Goal: Information Seeking & Learning: Learn about a topic

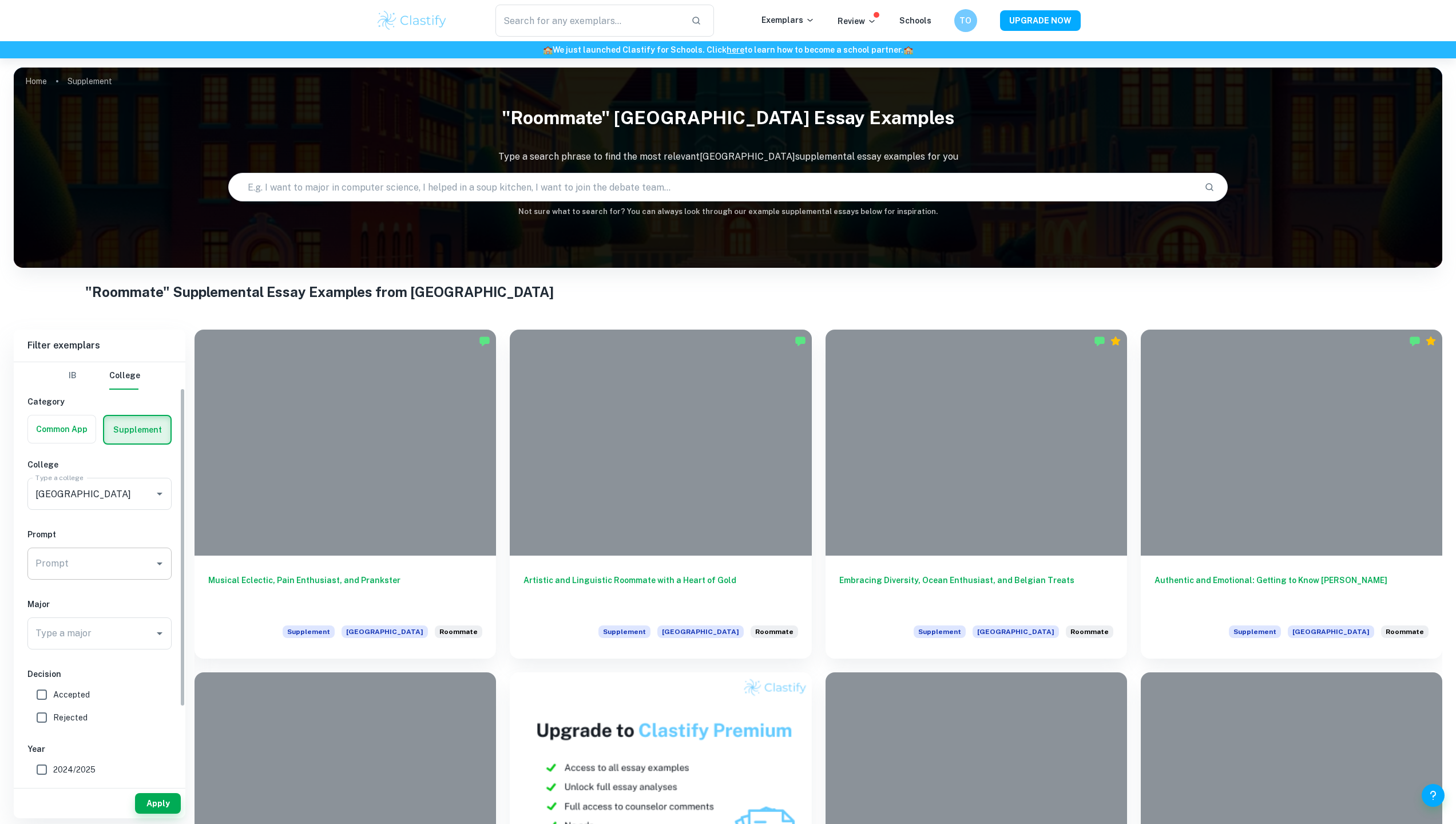
scroll to position [76, 0]
click at [155, 489] on icon "Open" at bounding box center [159, 487] width 14 height 14
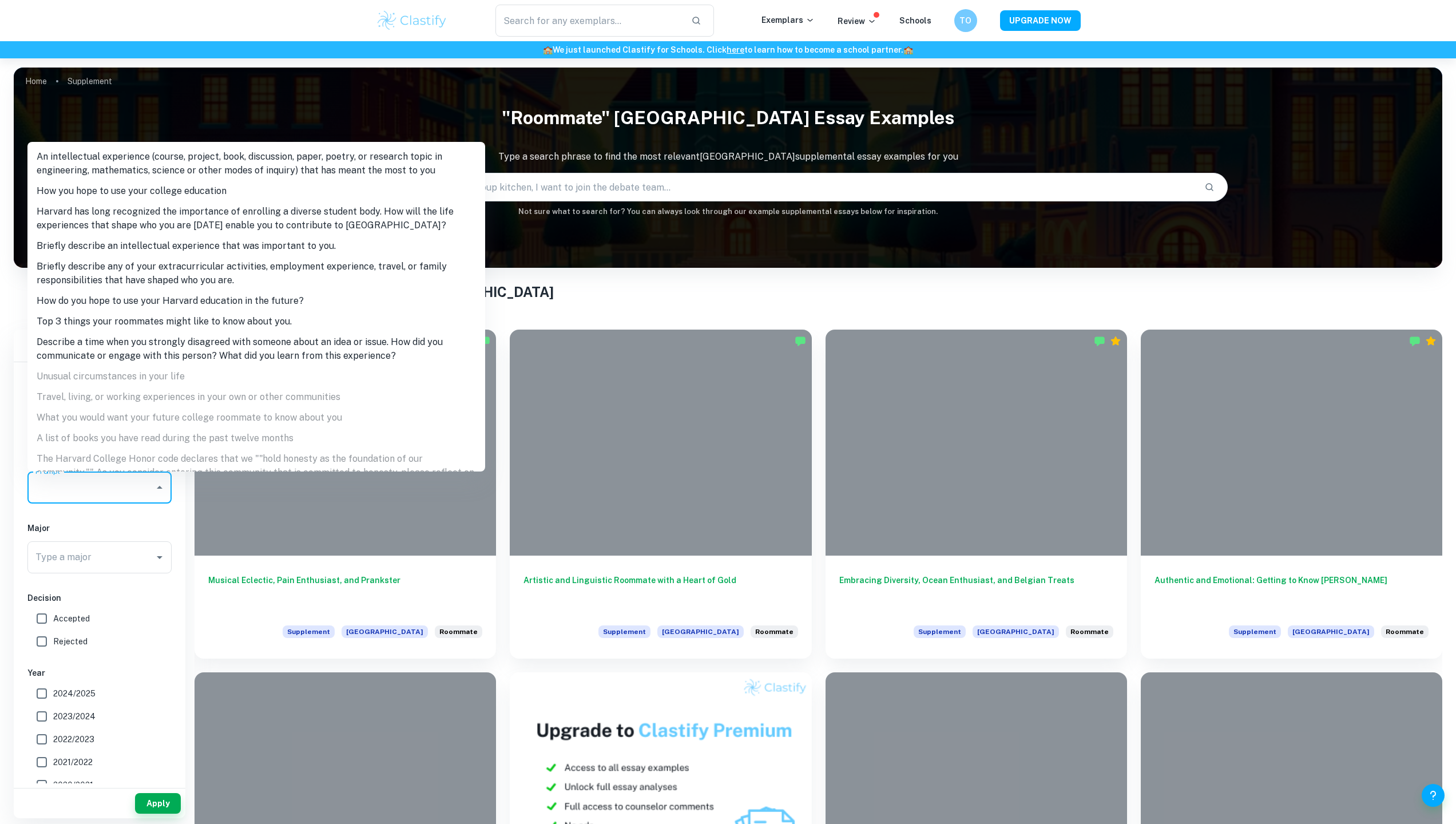
click at [212, 318] on li "Top 3 things your roommates might like to know about you." at bounding box center [256, 321] width 457 height 21
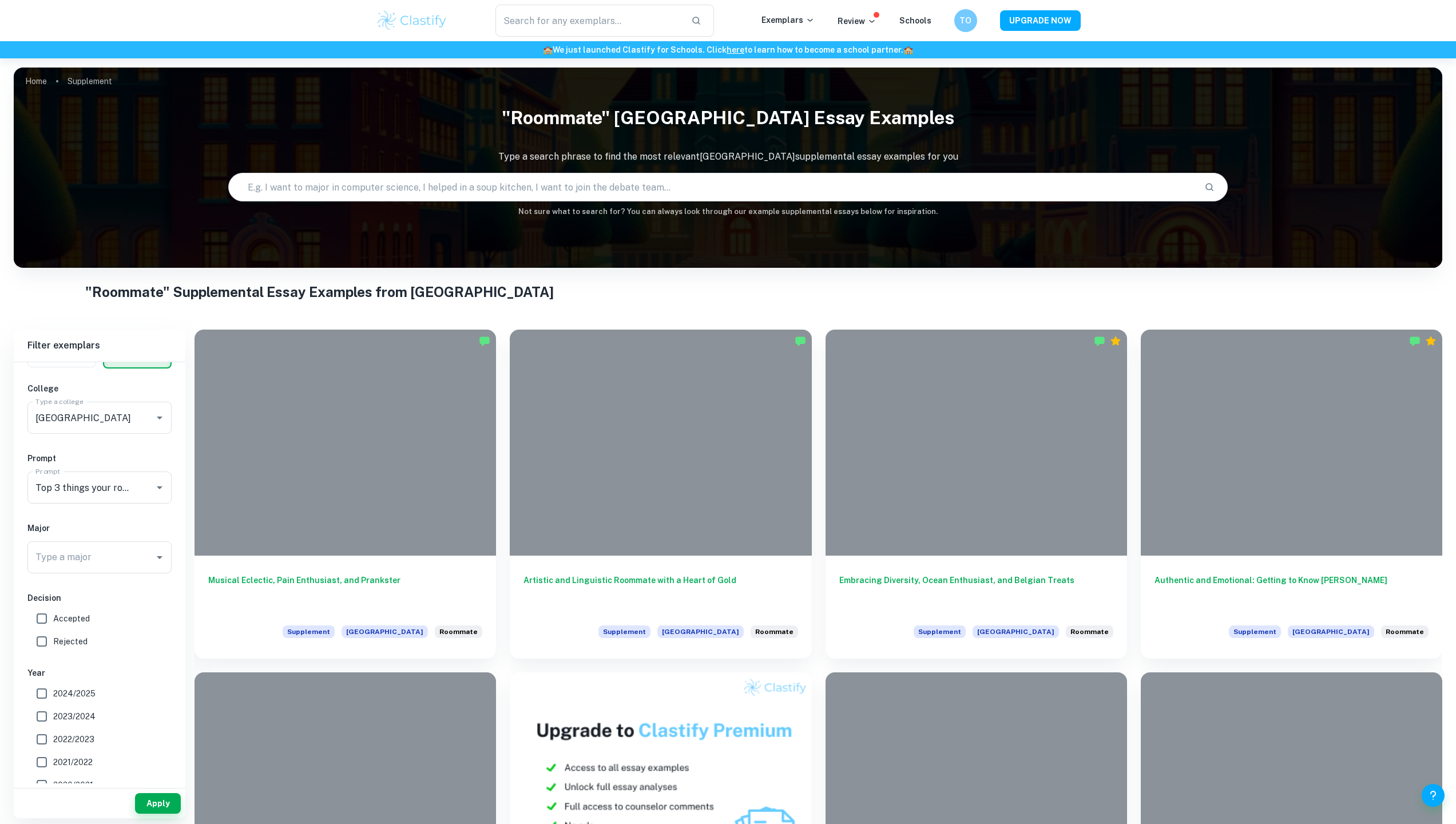
click at [82, 618] on span "Accepted" at bounding box center [71, 618] width 36 height 12
click at [53, 618] on input "Accepted" at bounding box center [42, 618] width 23 height 23
checkbox input "true"
click at [171, 808] on button "Apply" at bounding box center [158, 803] width 46 height 21
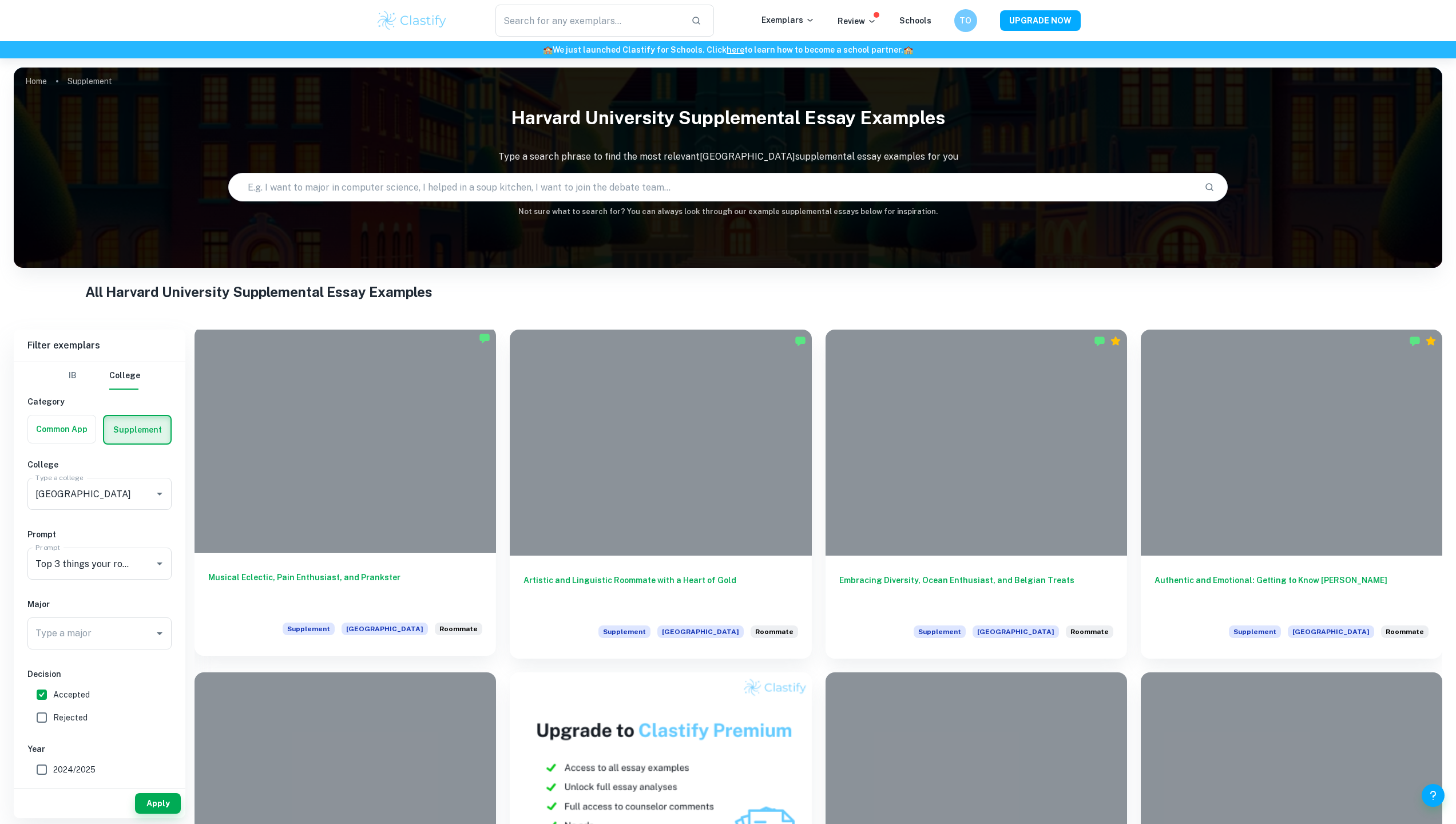
click at [430, 491] on div at bounding box center [345, 440] width 302 height 226
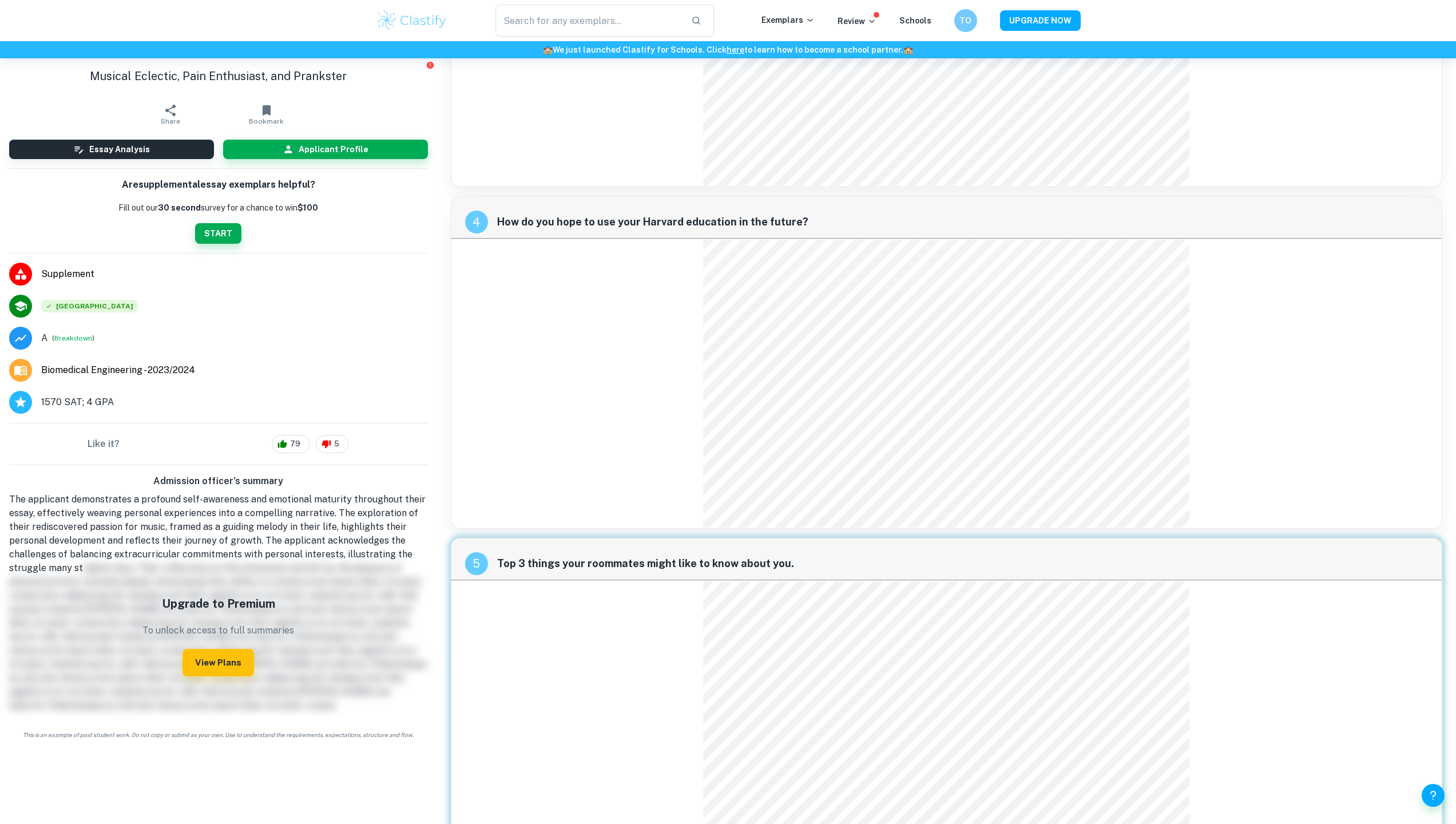
scroll to position [1038, 0]
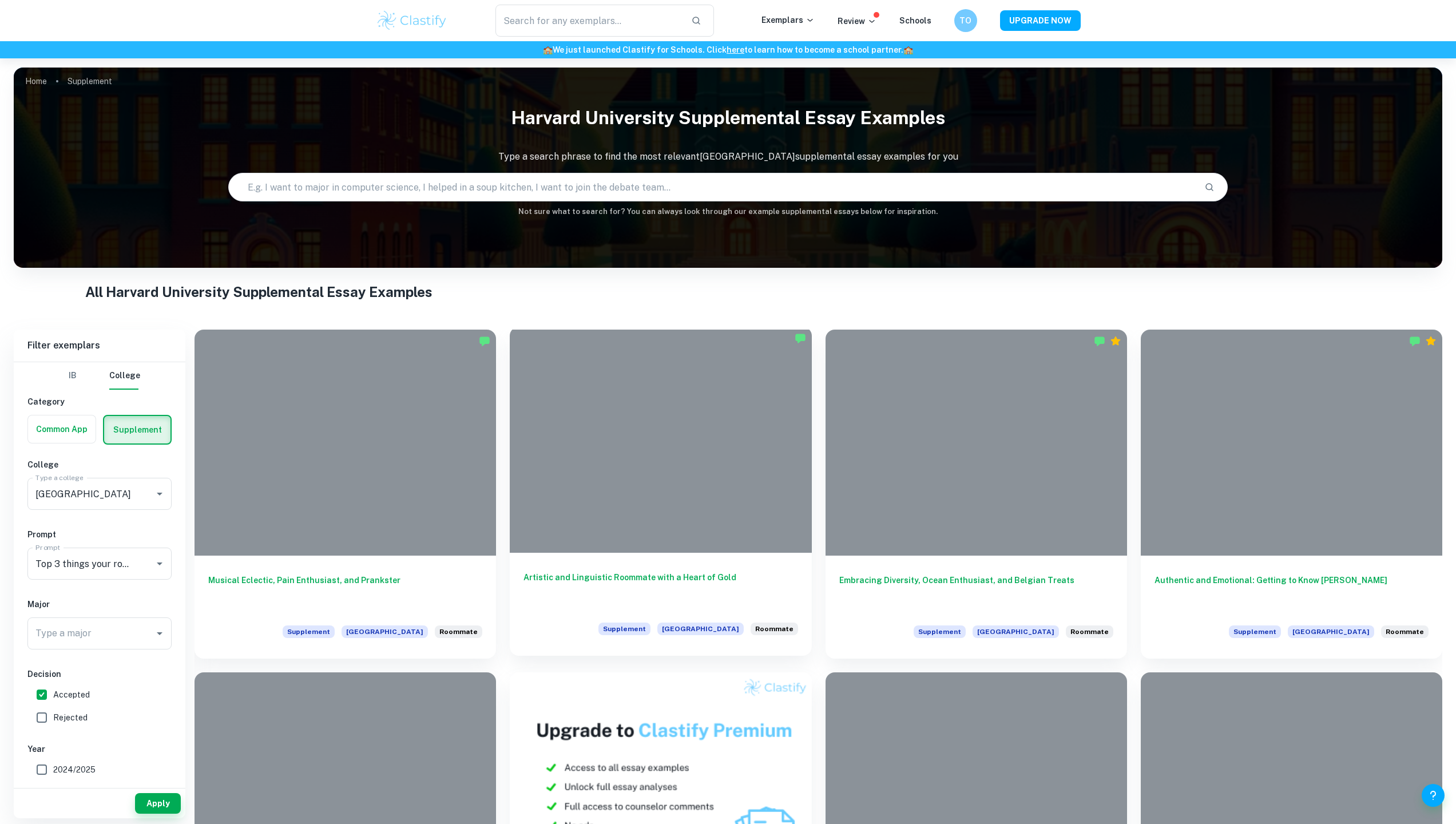
click at [694, 491] on div at bounding box center [660, 440] width 302 height 226
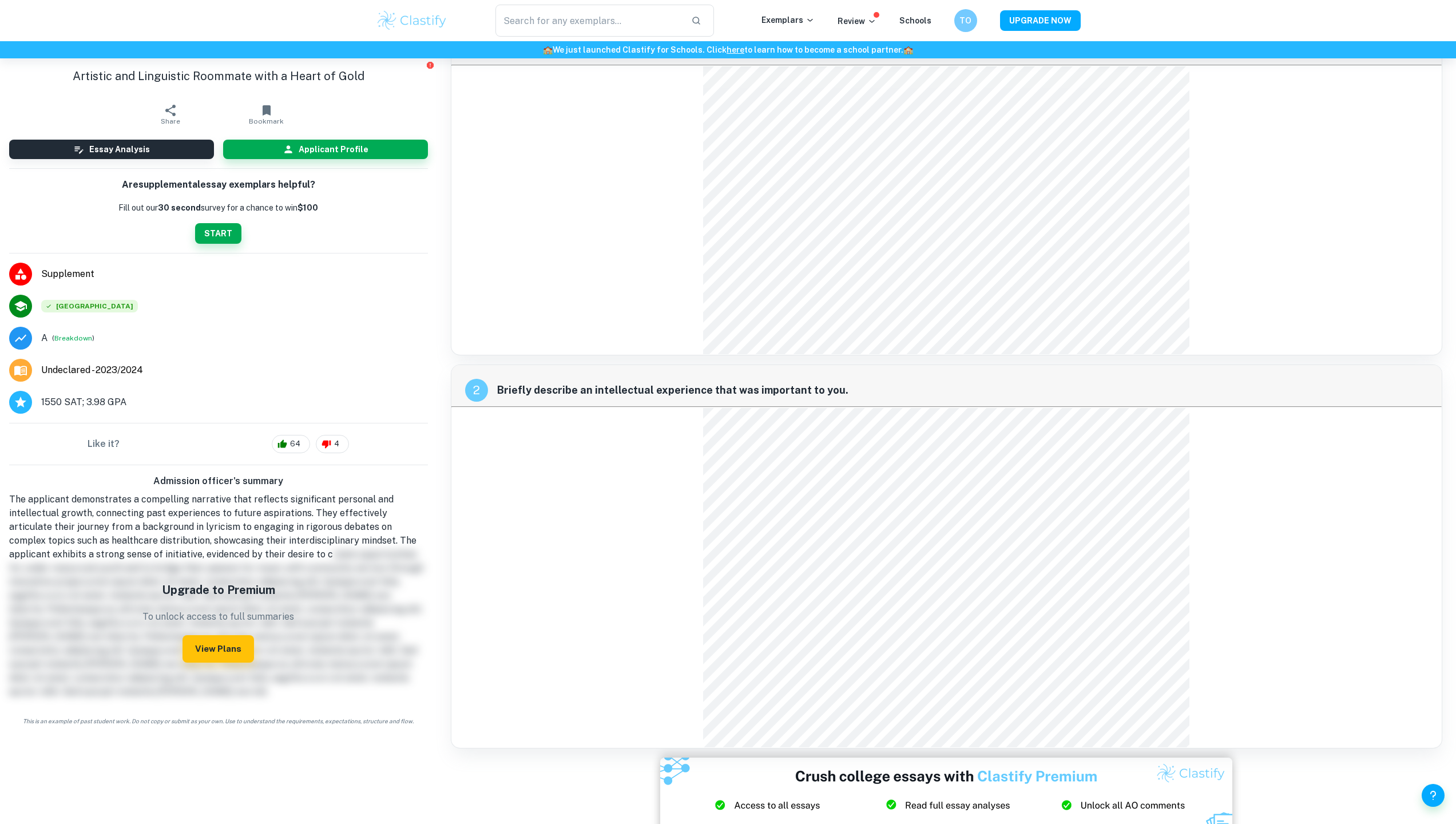
scroll to position [1021, 0]
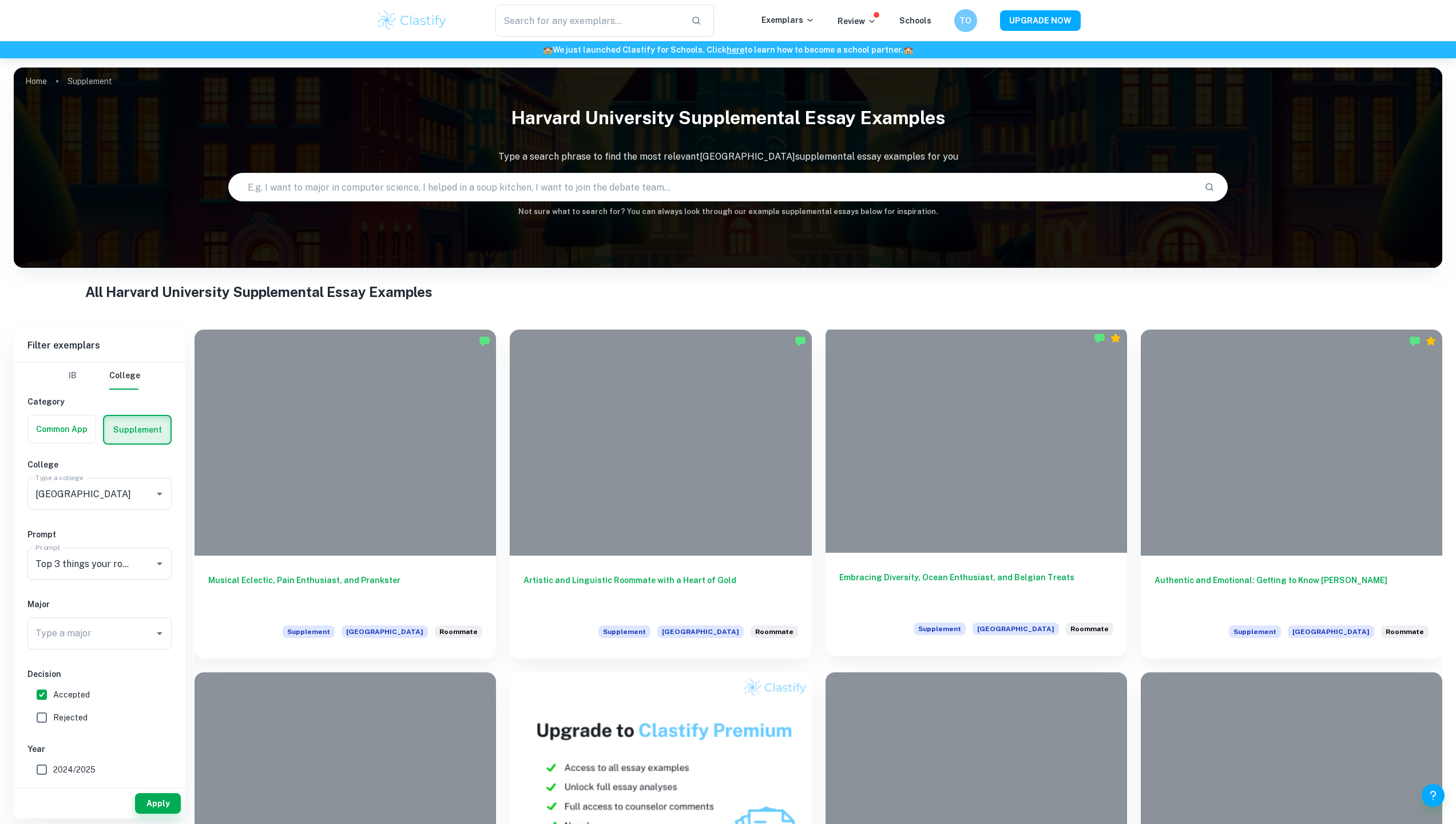
click at [987, 498] on div at bounding box center [976, 440] width 302 height 226
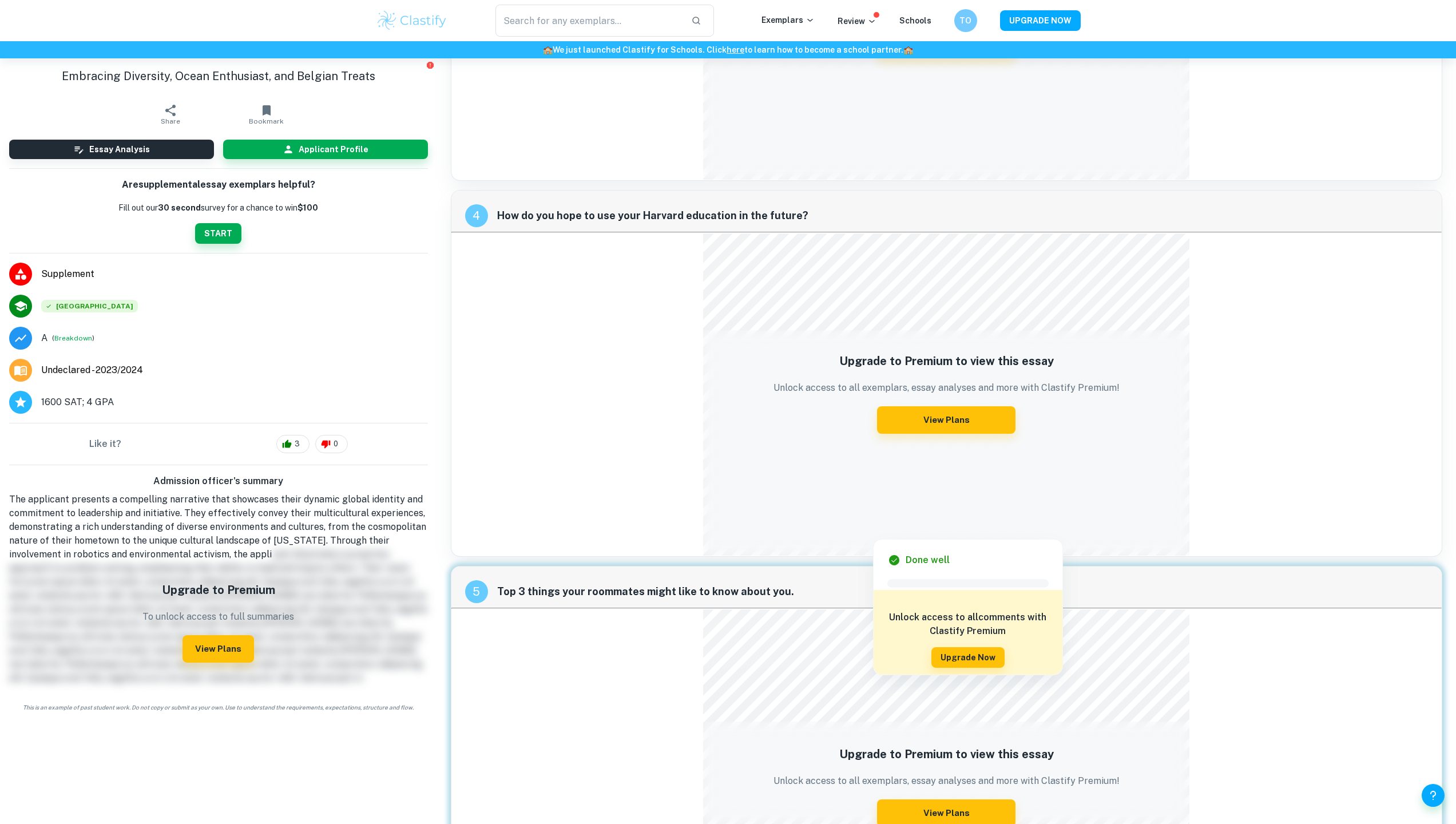
scroll to position [1237, 0]
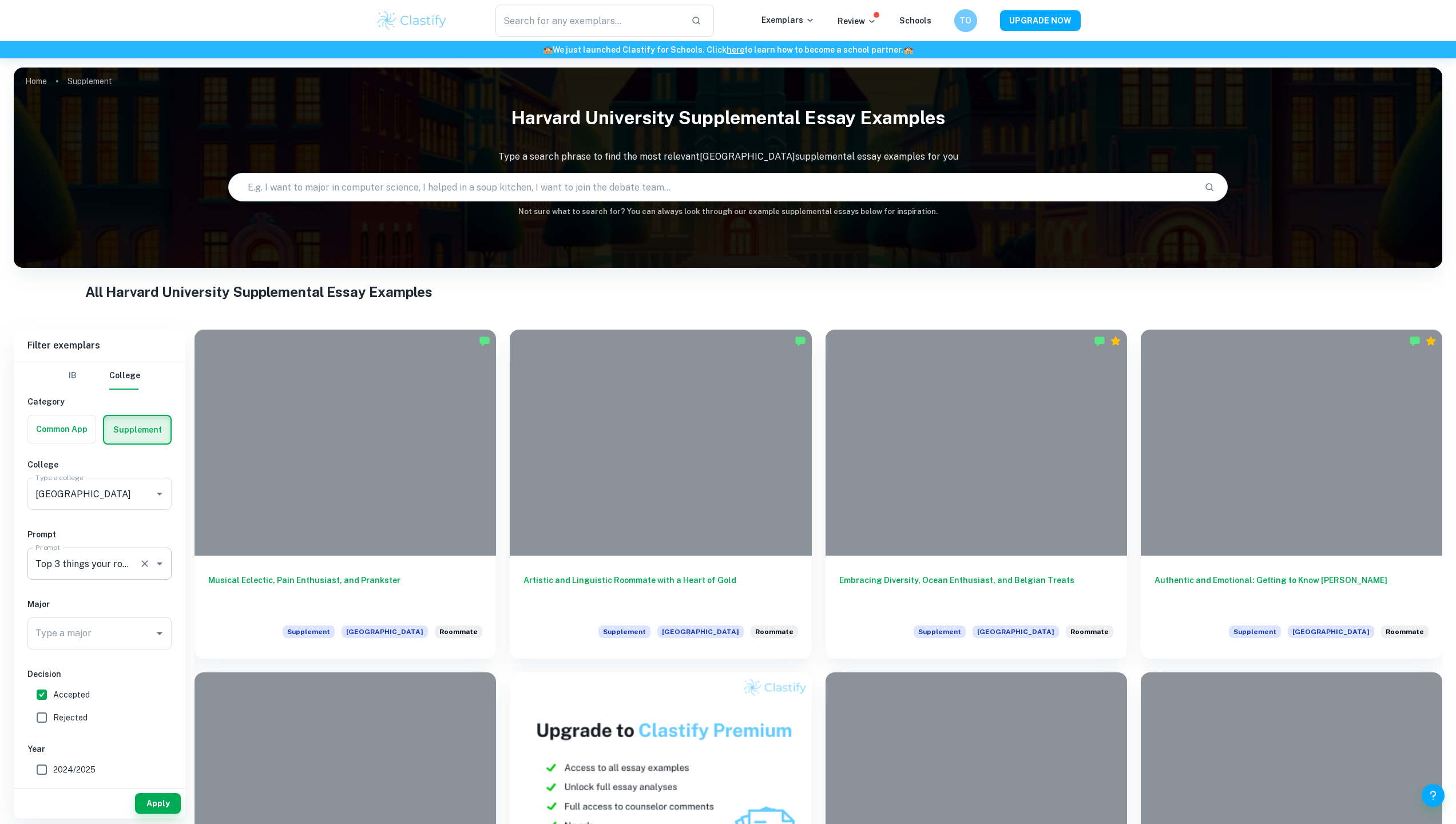
click at [163, 562] on icon "Open" at bounding box center [159, 563] width 14 height 14
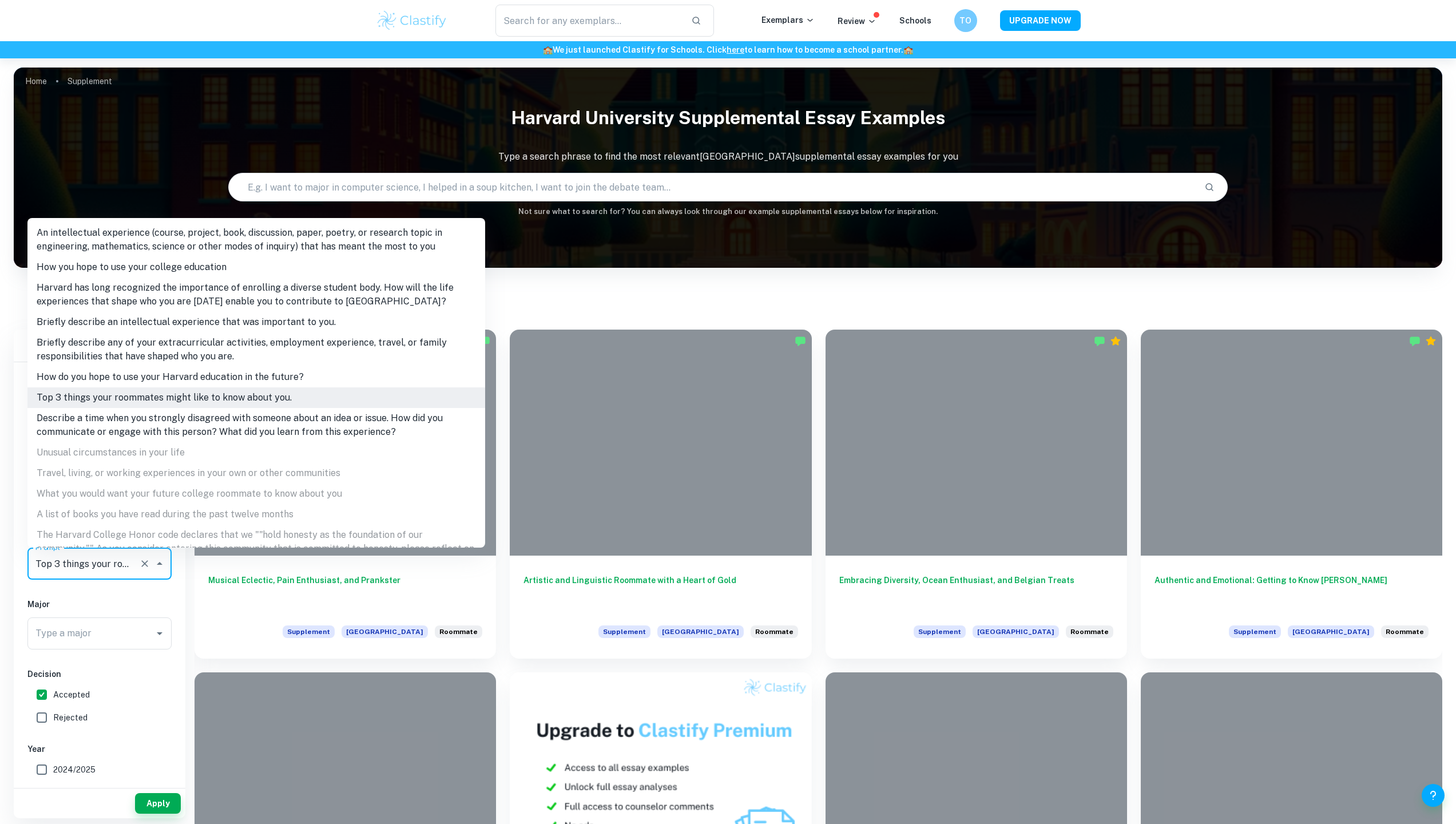
scroll to position [0, 155]
click at [209, 420] on li "Describe a time when you strongly disagreed with someone about an idea or issue…" at bounding box center [256, 425] width 457 height 34
type input "Describe a time when you strongly disagreed with someone about an idea or issue…"
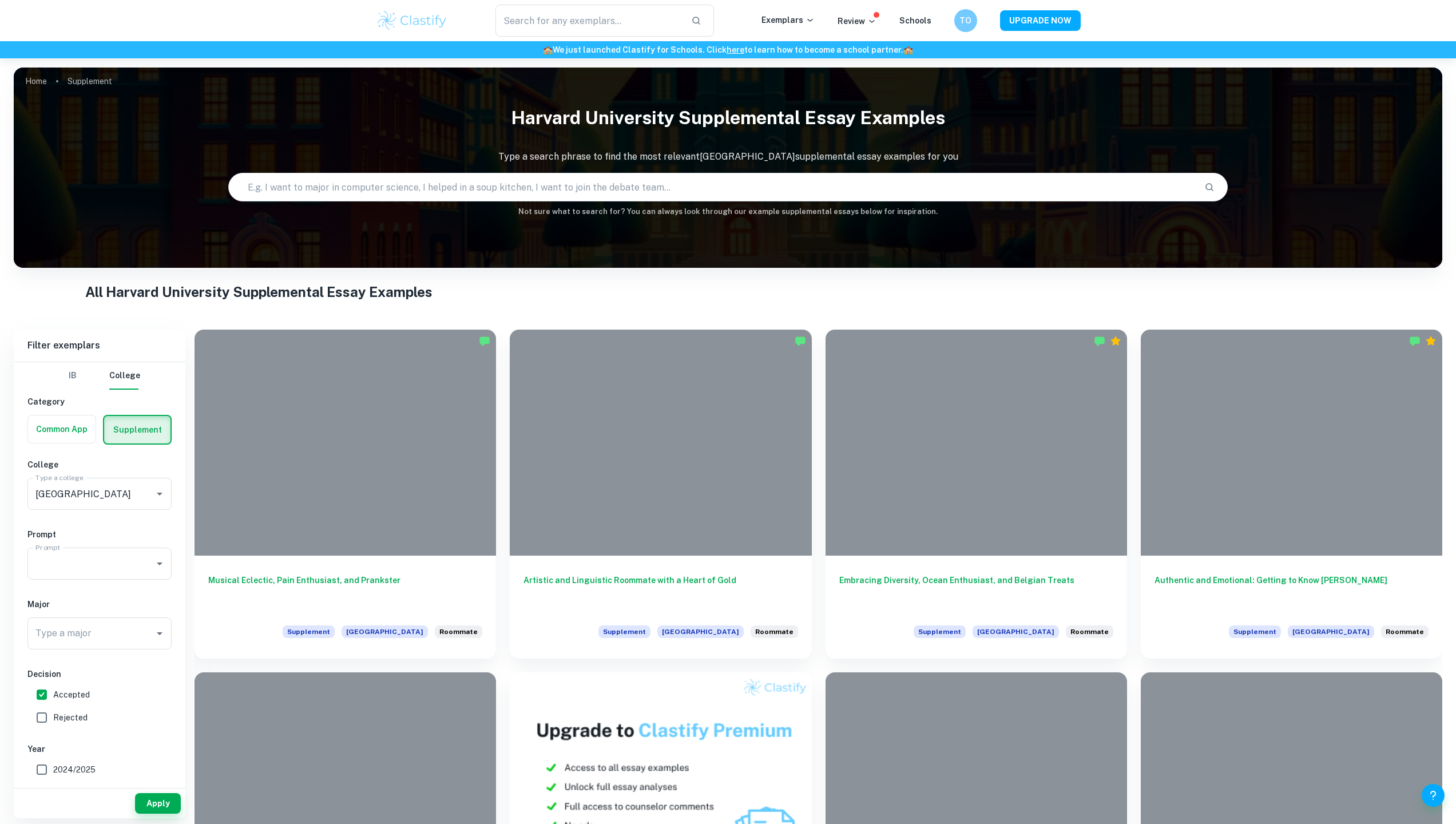
scroll to position [0, 0]
click at [156, 803] on button "Apply" at bounding box center [158, 803] width 46 height 21
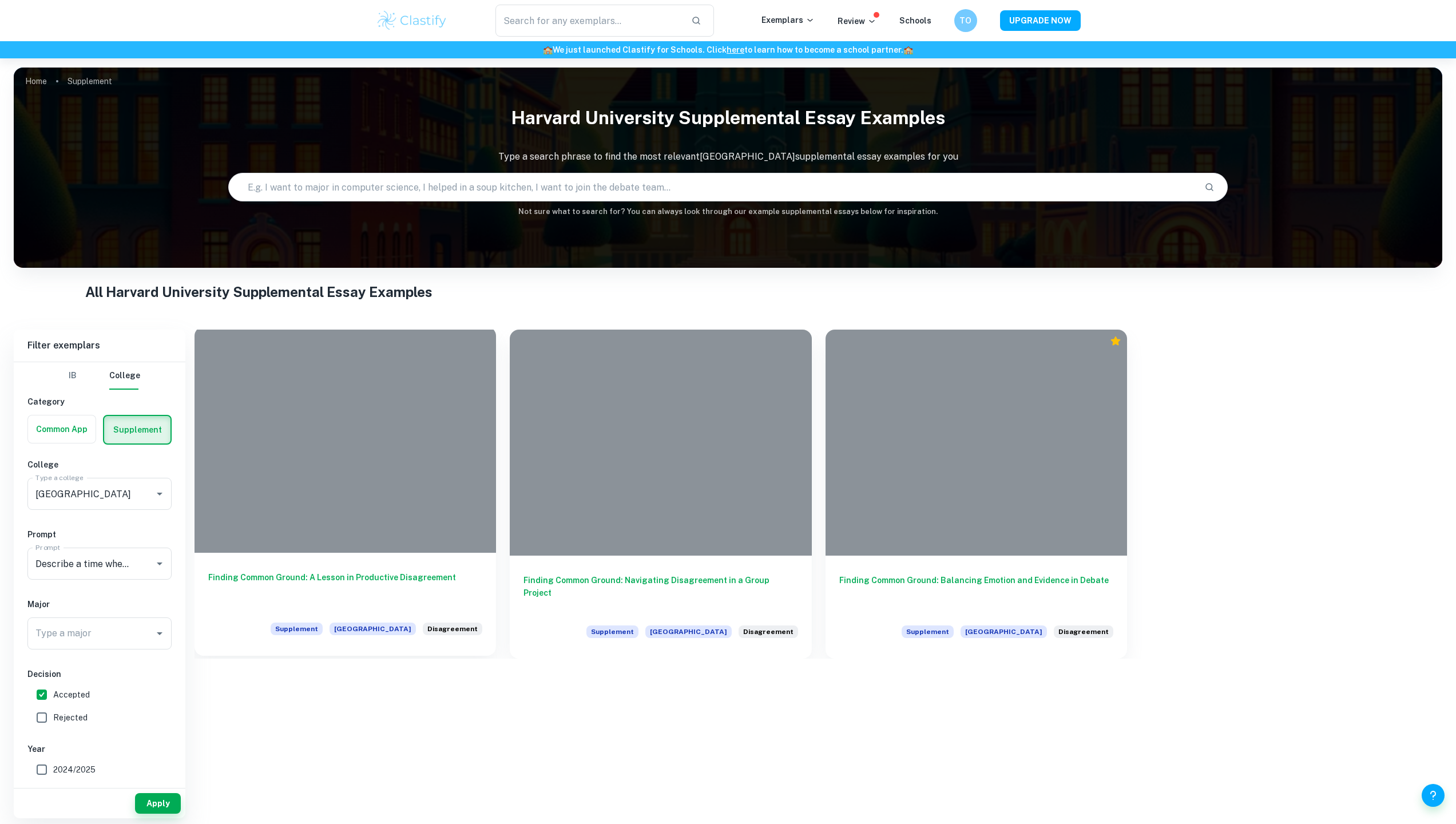
click at [402, 475] on div at bounding box center [345, 440] width 302 height 226
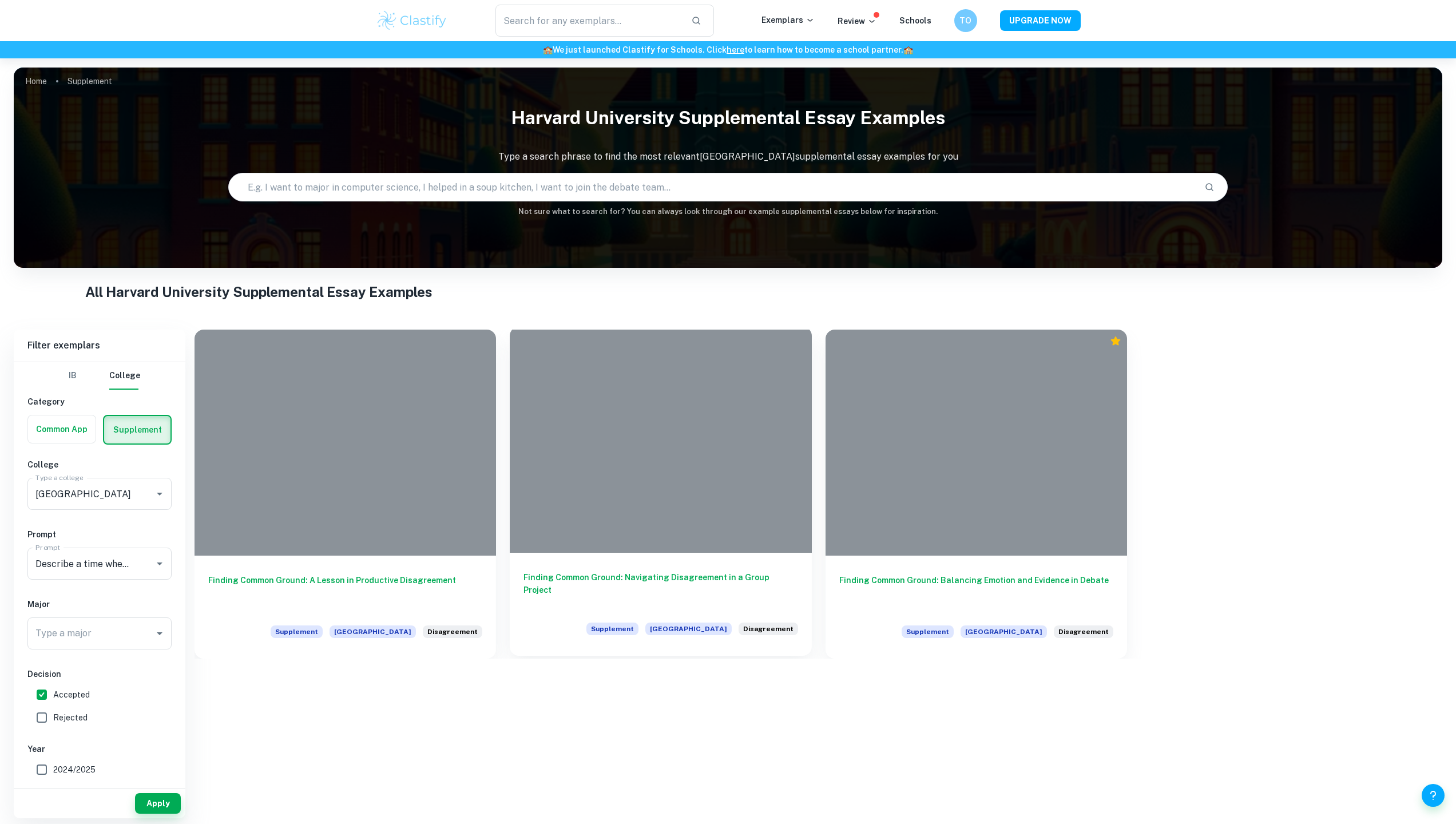
click at [681, 481] on div at bounding box center [660, 440] width 302 height 226
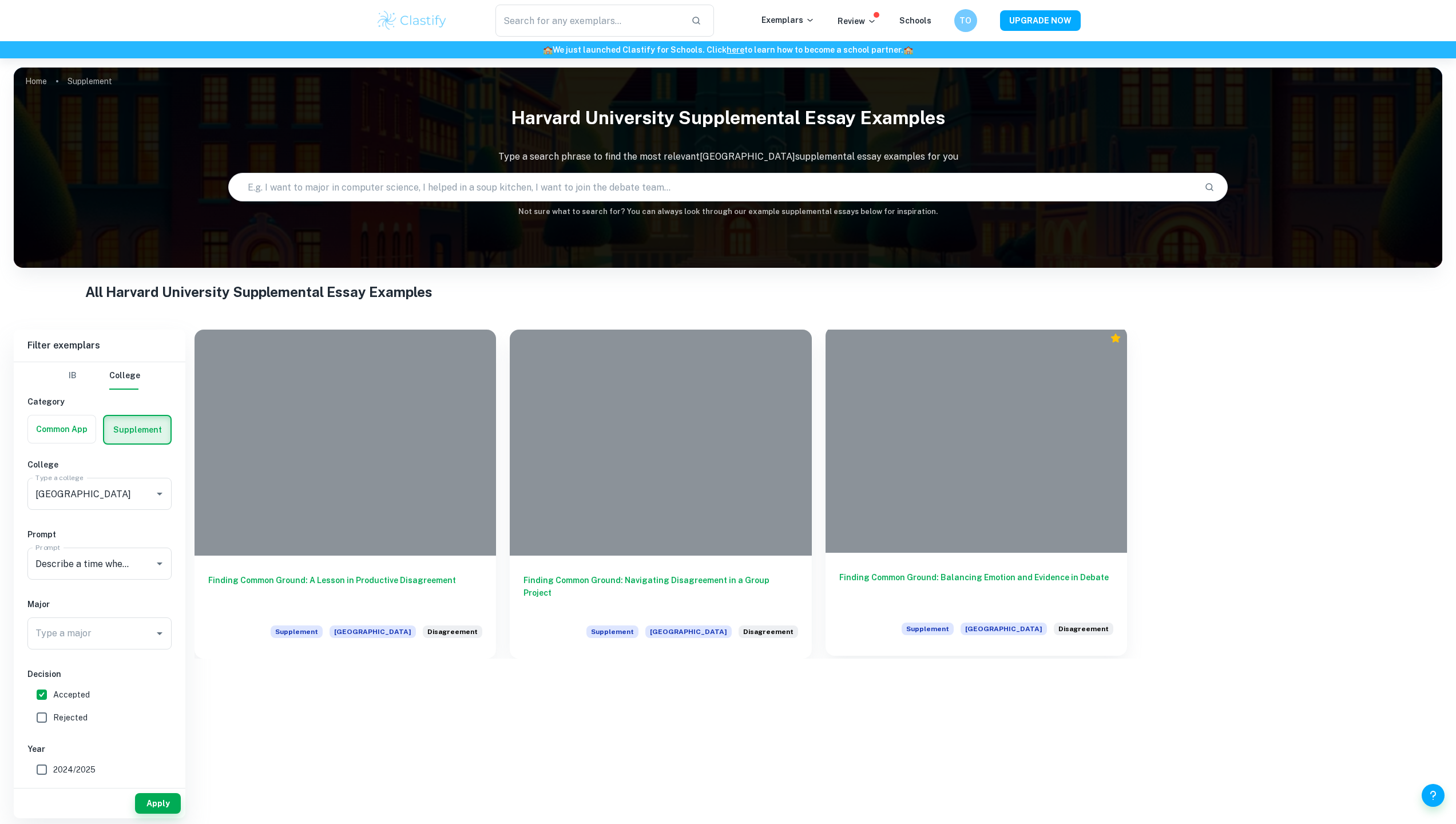
click at [993, 425] on div at bounding box center [976, 440] width 302 height 226
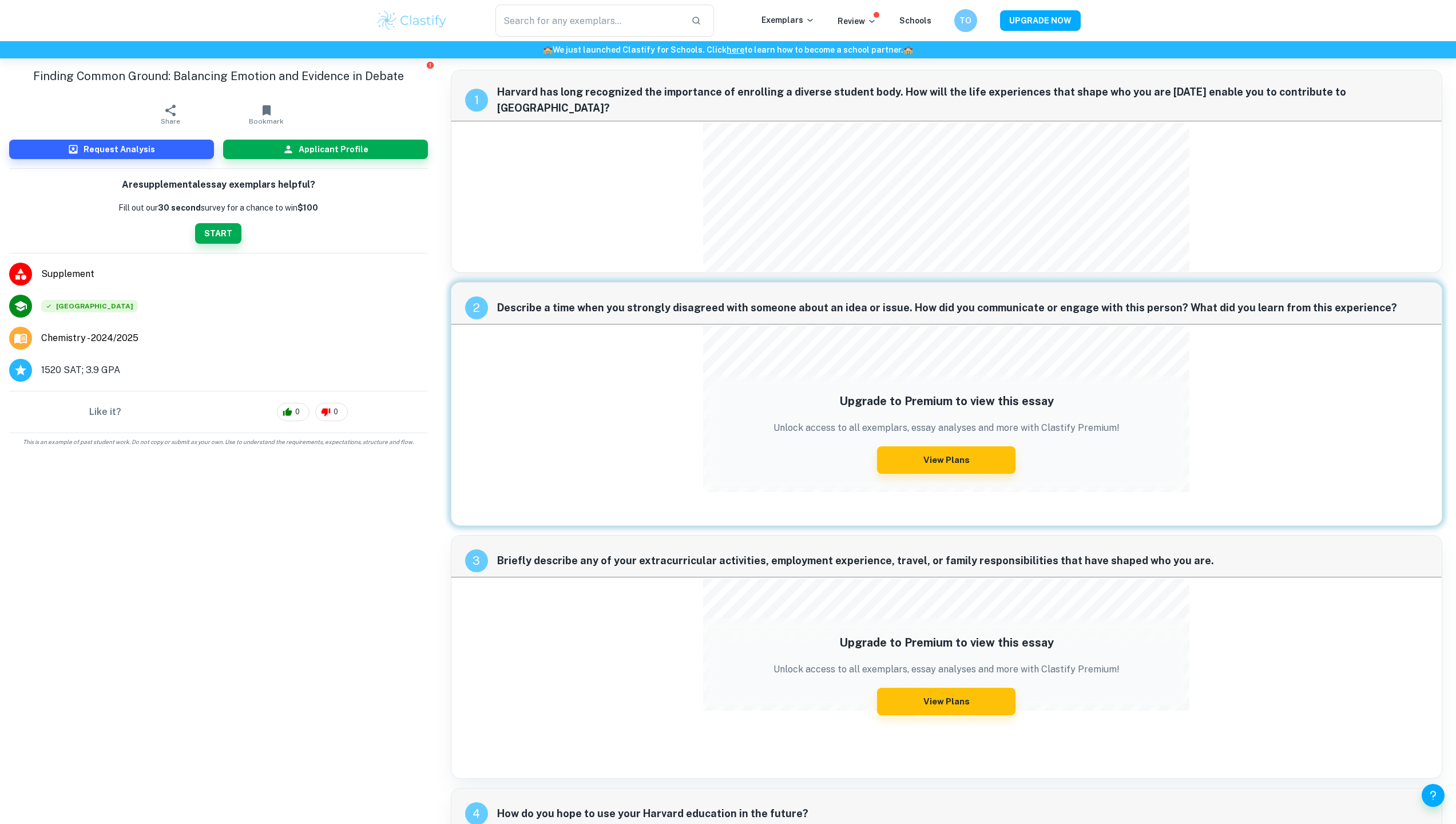
scroll to position [5, 0]
